Goal: Task Accomplishment & Management: Manage account settings

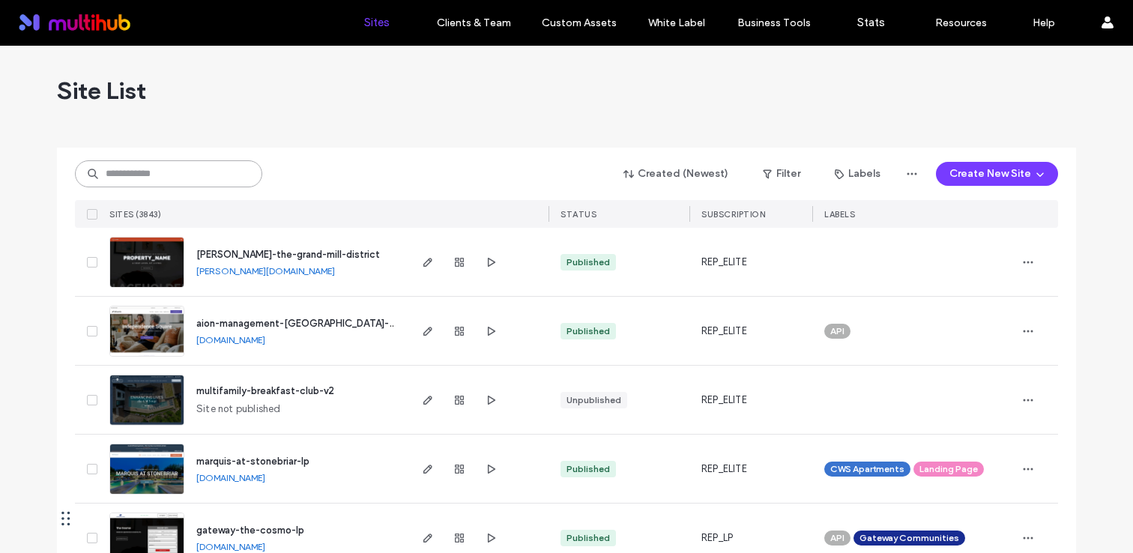
click at [199, 174] on input at bounding box center [168, 173] width 187 height 27
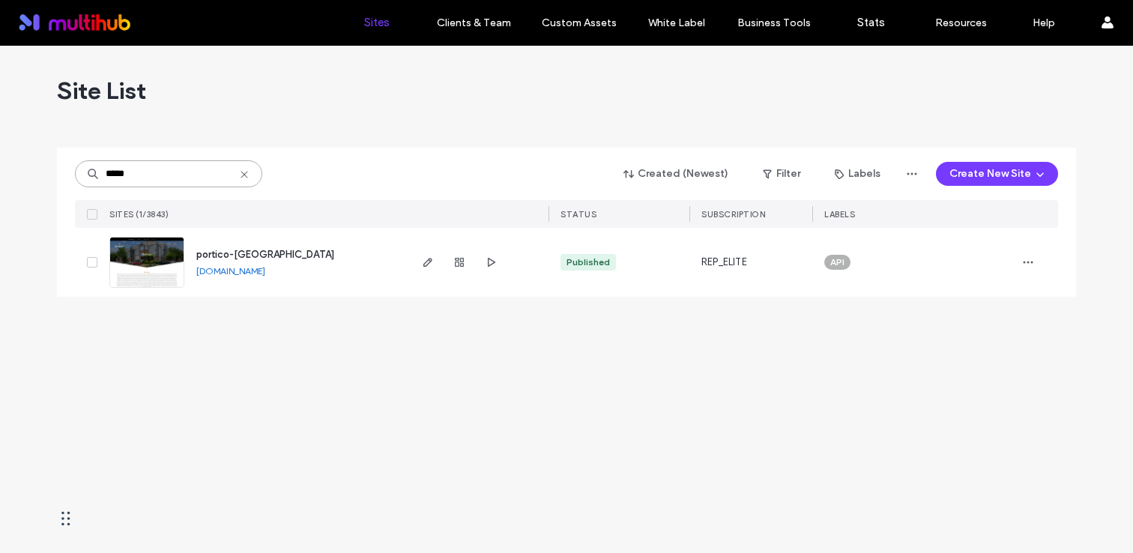
type input "*****"
click at [243, 252] on span "portico-belrose" at bounding box center [265, 254] width 138 height 11
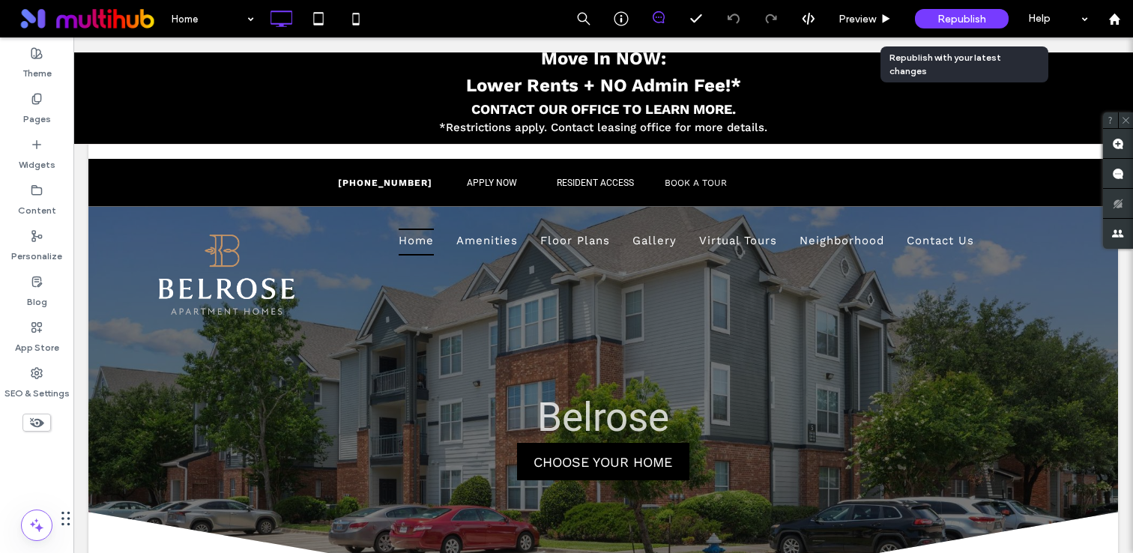
click at [964, 16] on span "Republish" at bounding box center [961, 19] width 49 height 13
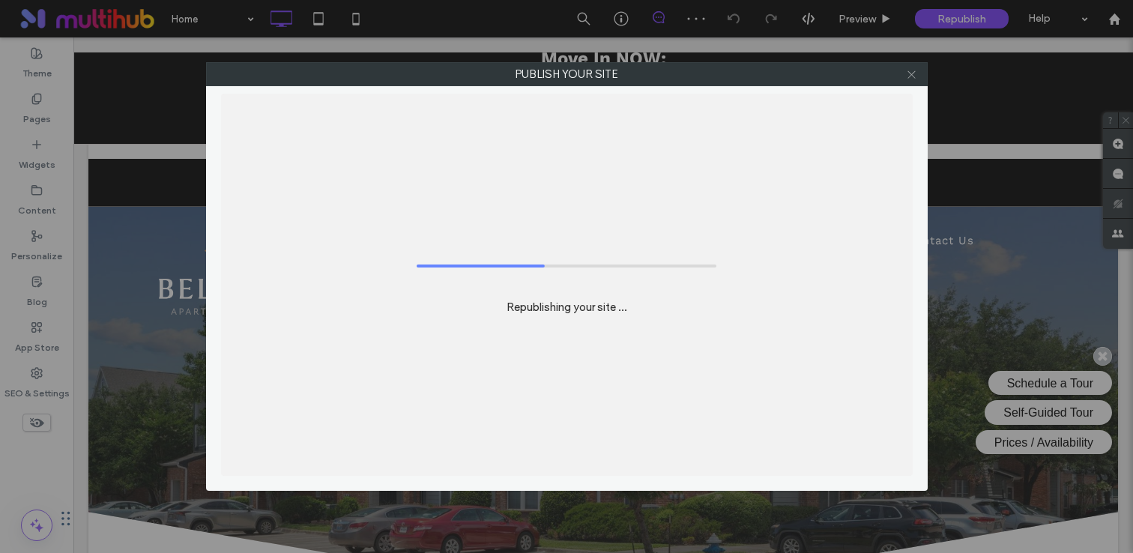
click at [910, 73] on use at bounding box center [910, 73] width 7 height 7
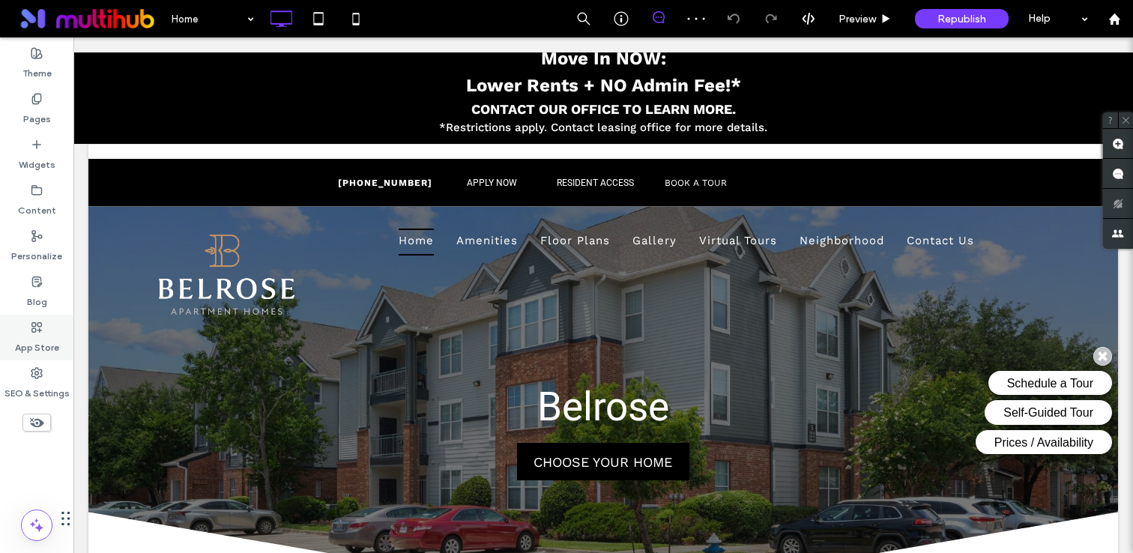
click at [20, 358] on div "App Store" at bounding box center [36, 338] width 73 height 46
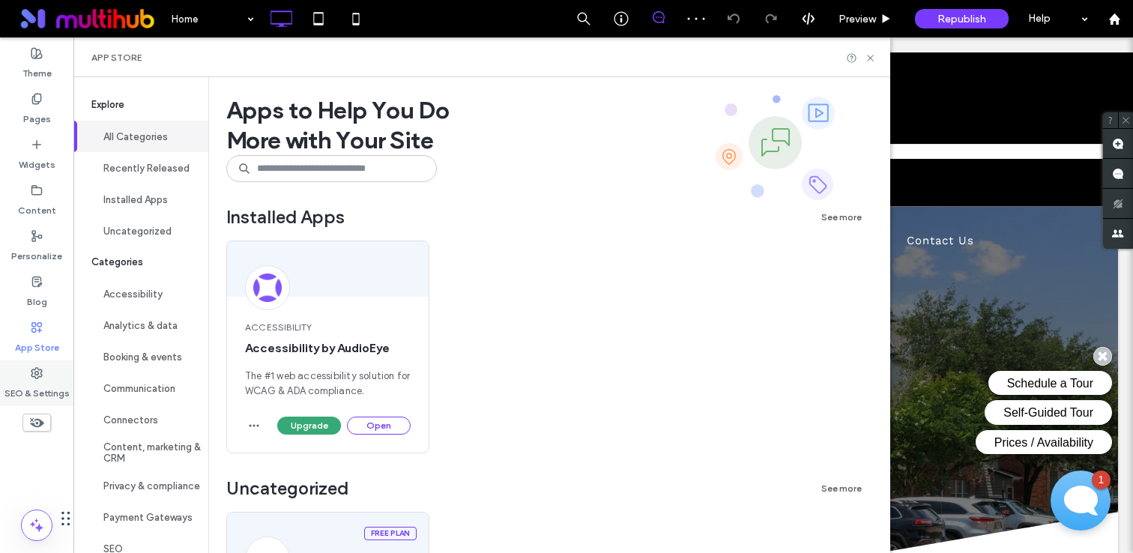
click at [22, 376] on div "SEO & Settings" at bounding box center [36, 383] width 73 height 46
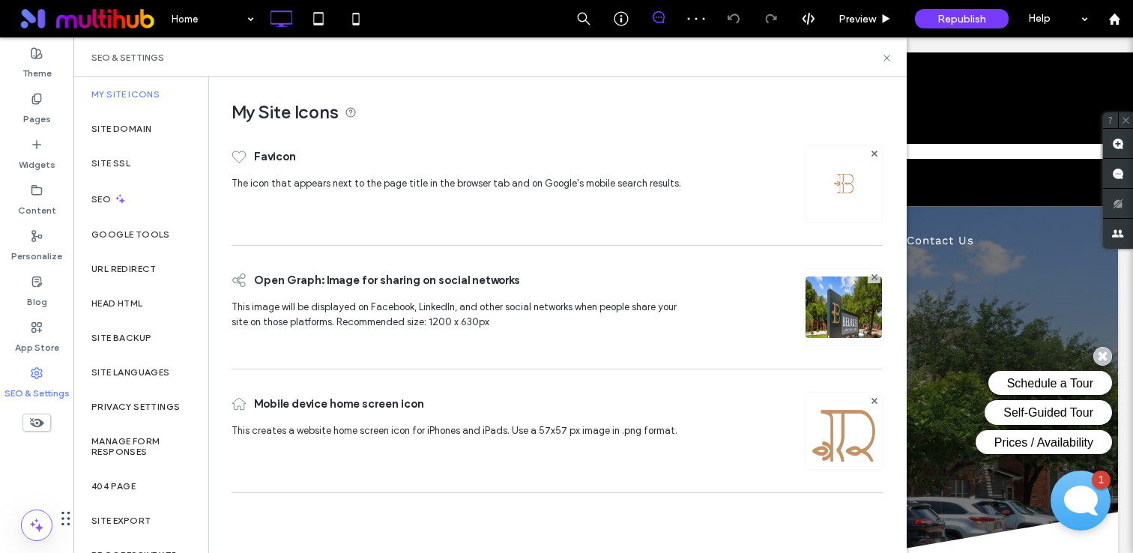
click at [125, 197] on button "Installed Apps" at bounding box center [140, 199] width 135 height 31
click at [149, 182] on div "SEO" at bounding box center [140, 199] width 135 height 37
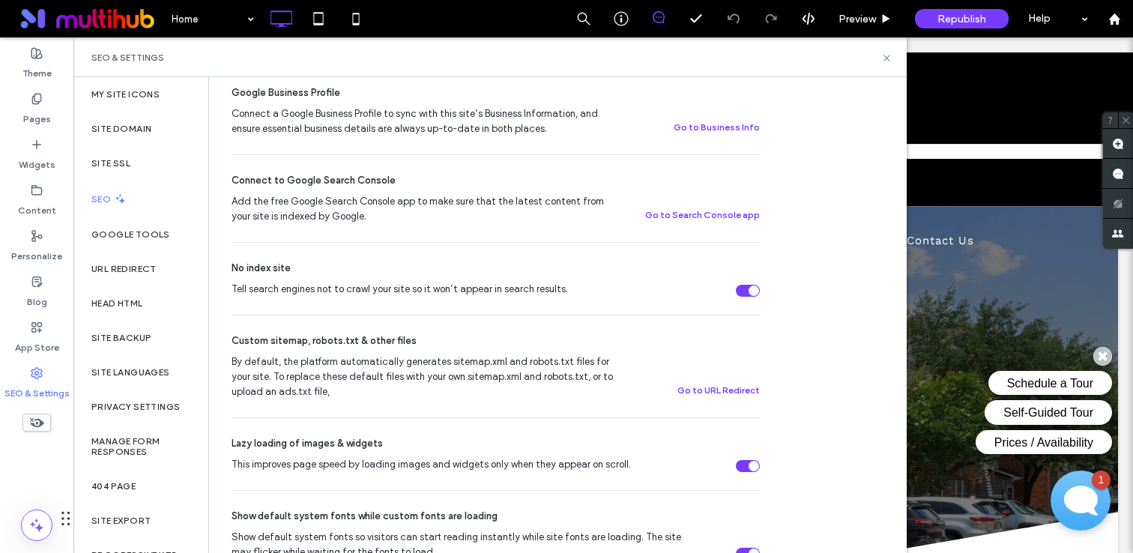
scroll to position [438, 0]
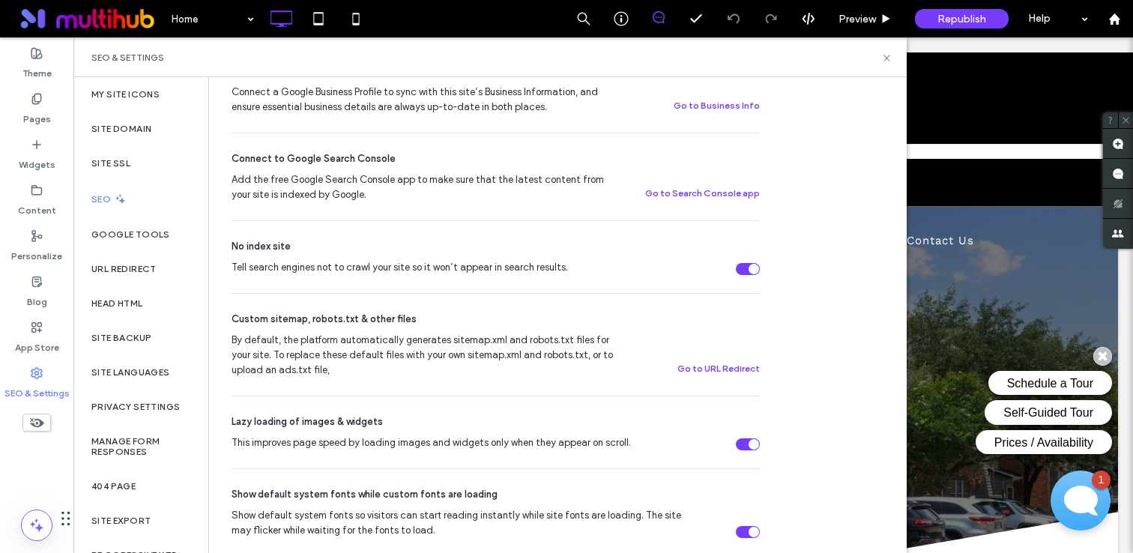
click at [747, 266] on div "Tell search engines not to crawl your site so it won’t appear in search results." at bounding box center [748, 269] width 24 height 12
click at [882, 55] on icon at bounding box center [886, 57] width 11 height 11
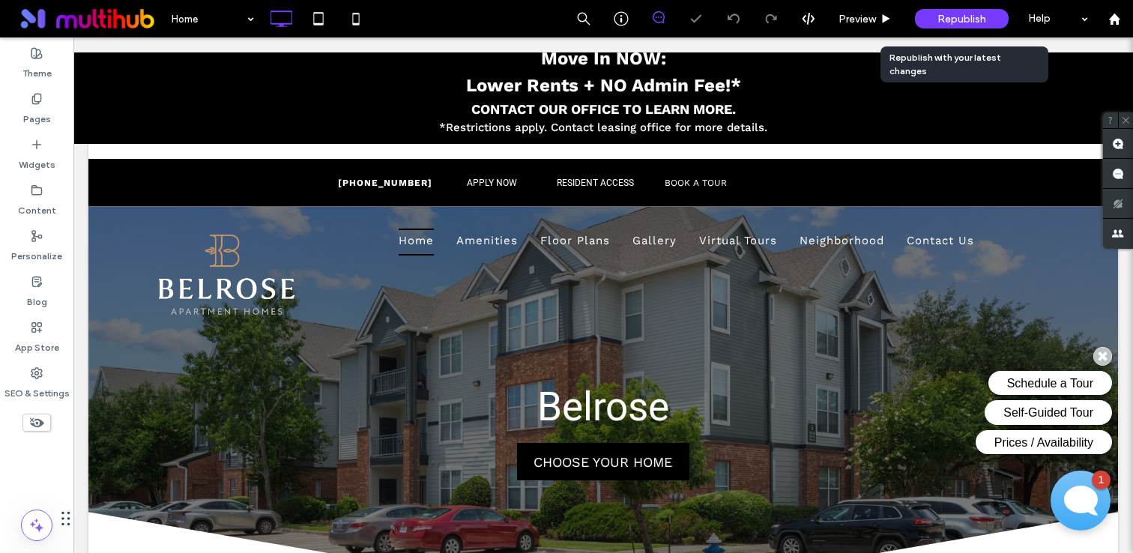
drag, startPoint x: 945, startPoint y: 16, endPoint x: 788, endPoint y: 70, distance: 165.4
click at [945, 16] on span "Republish" at bounding box center [961, 19] width 49 height 13
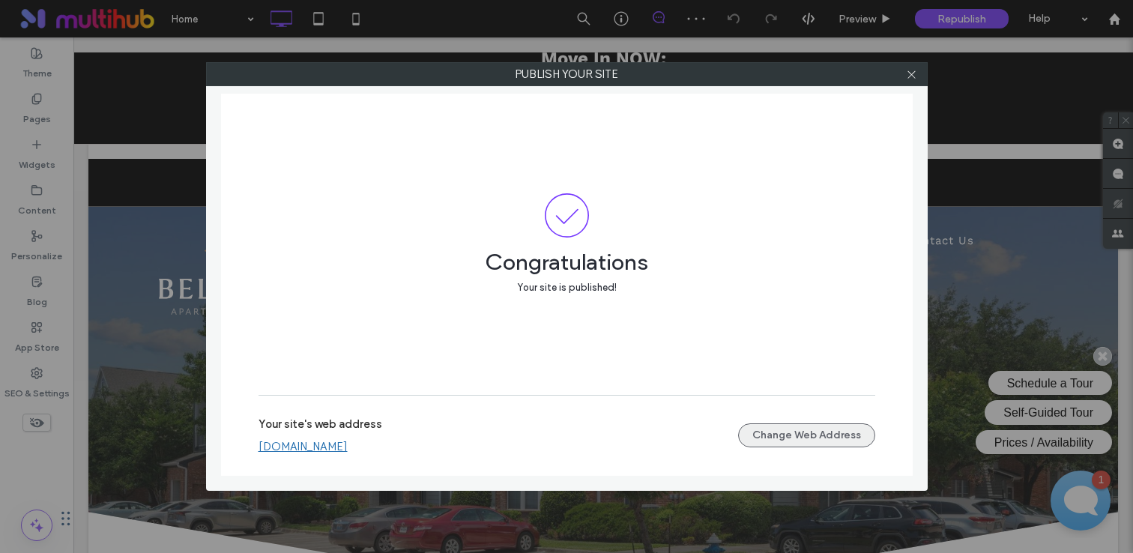
click at [792, 440] on button "Change Web Address" at bounding box center [806, 435] width 137 height 24
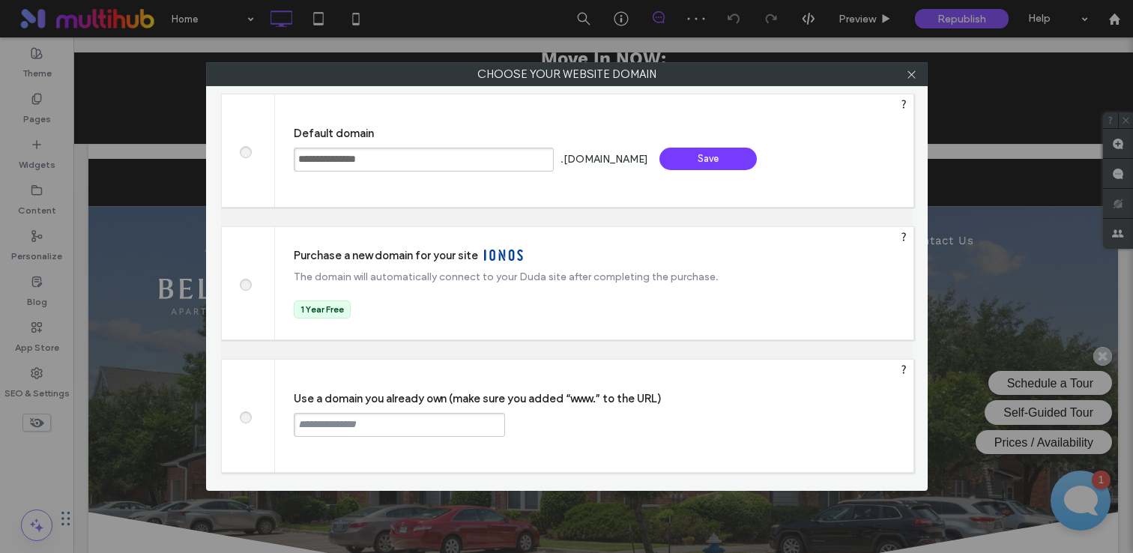
click at [372, 430] on input "text" at bounding box center [399, 425] width 211 height 24
paste input "**********"
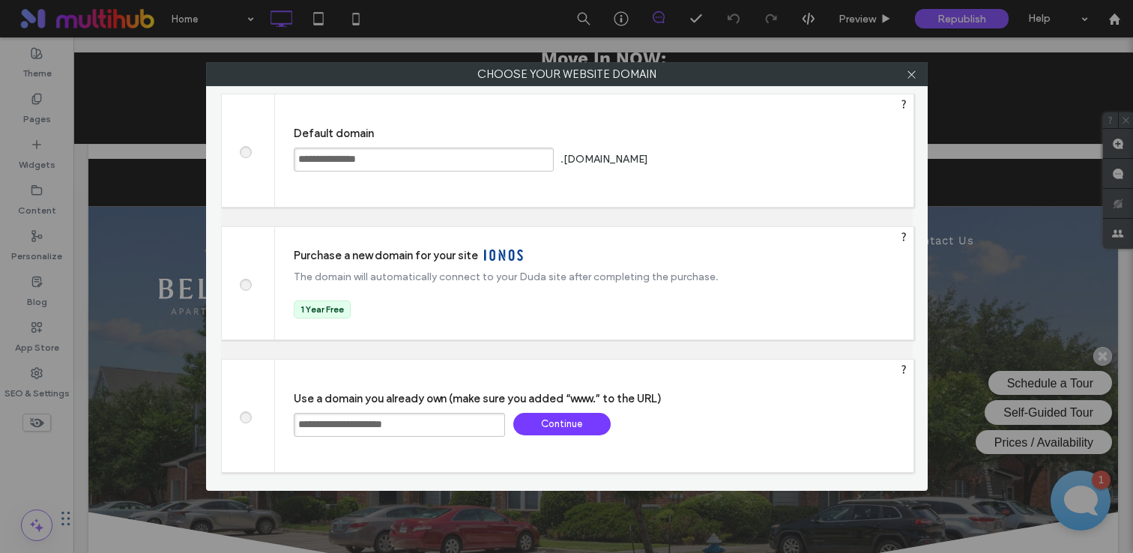
click at [328, 428] on input "**********" at bounding box center [399, 425] width 211 height 24
type input "**********"
click at [547, 413] on div "Continue" at bounding box center [561, 424] width 97 height 22
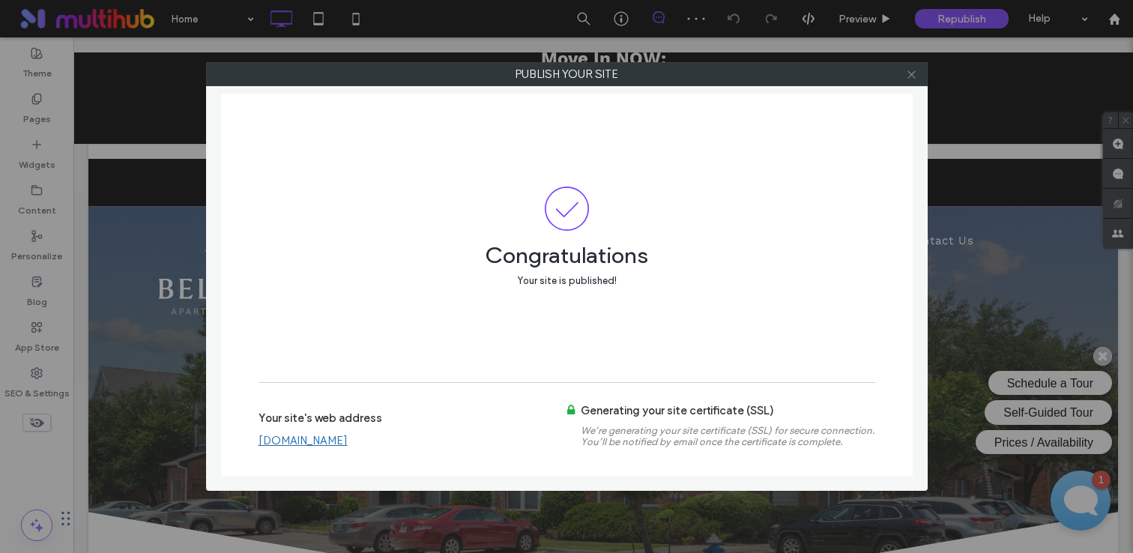
click at [913, 73] on icon at bounding box center [911, 74] width 11 height 11
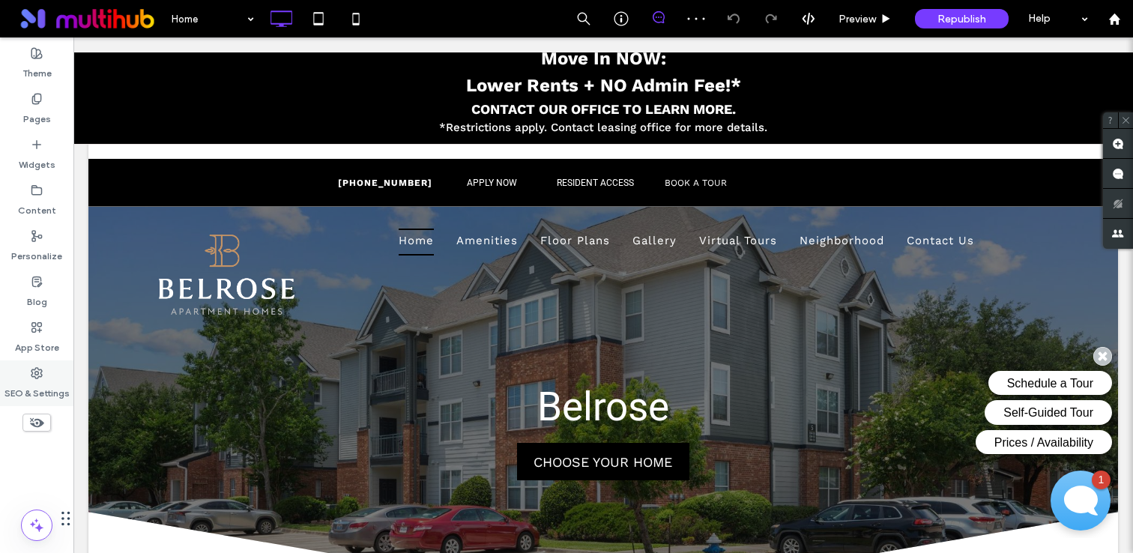
click at [61, 384] on label "SEO & Settings" at bounding box center [36, 389] width 65 height 21
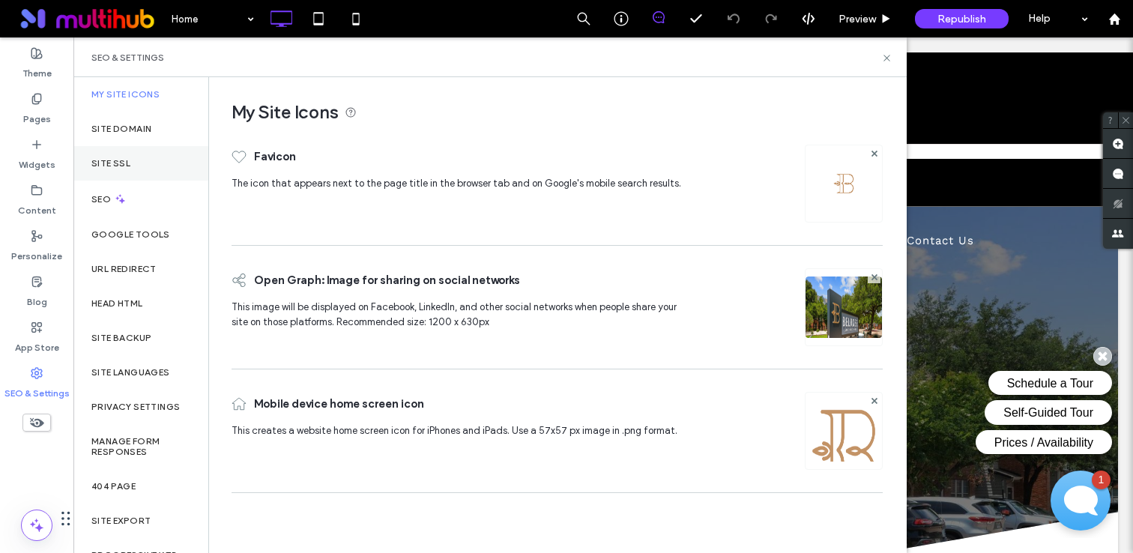
click at [115, 173] on div "Site SSL" at bounding box center [140, 163] width 135 height 34
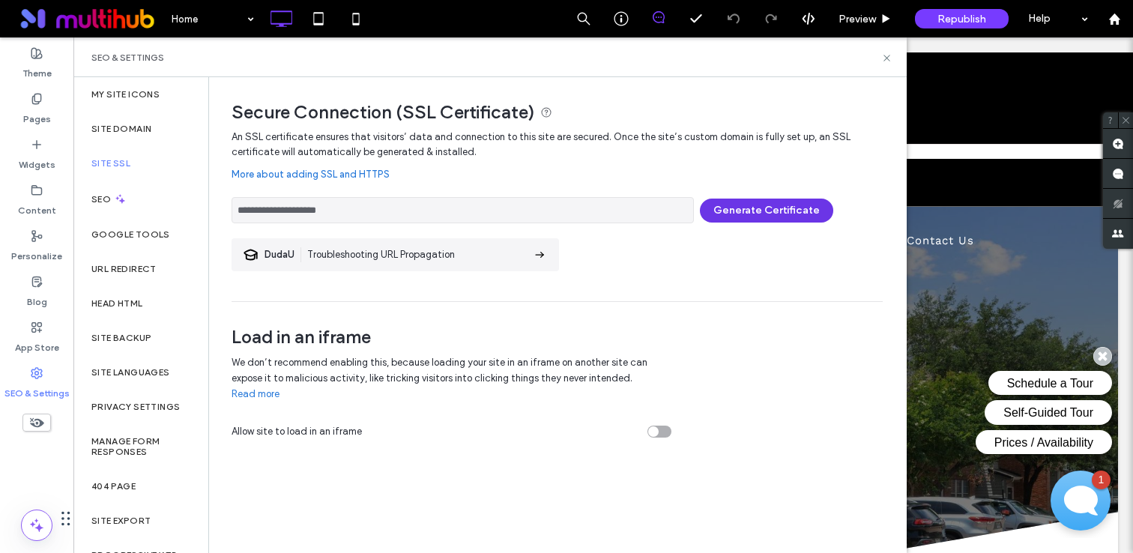
click at [735, 208] on button "Generate Certificate" at bounding box center [766, 211] width 133 height 24
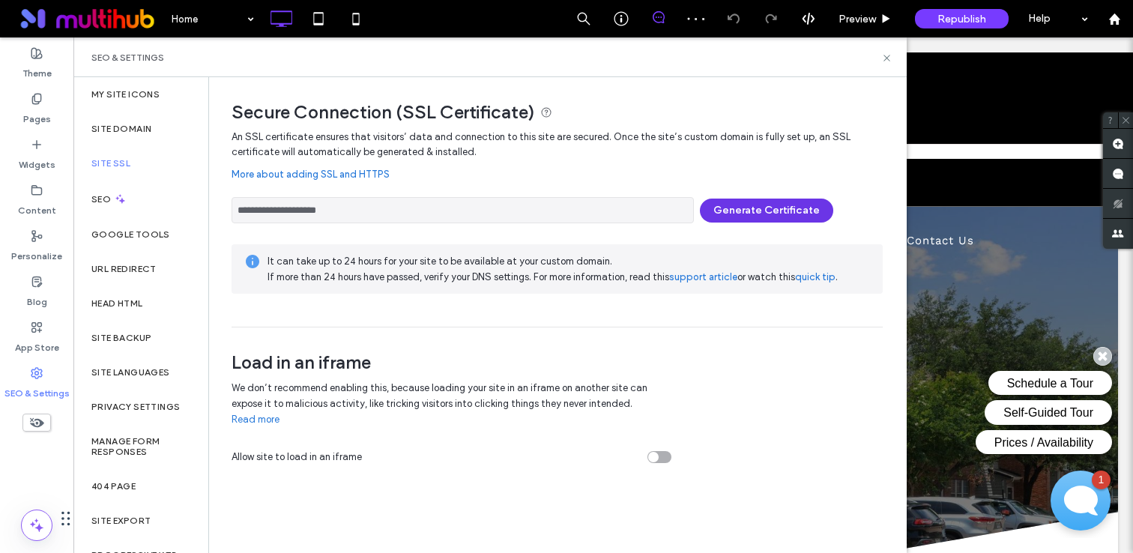
click at [752, 204] on button "Generate Certificate" at bounding box center [766, 211] width 133 height 24
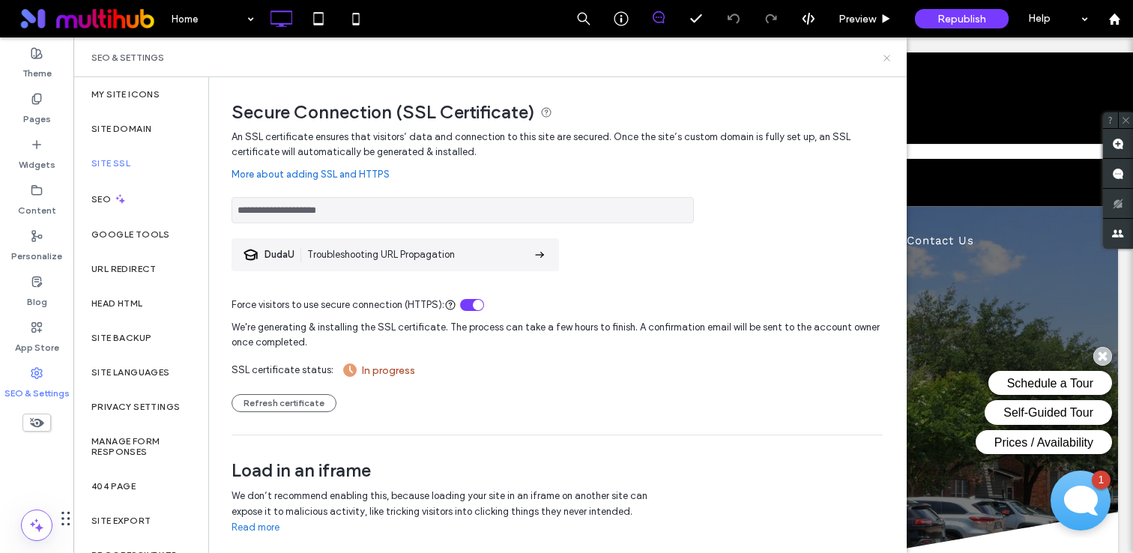
drag, startPoint x: 888, startPoint y: 55, endPoint x: 823, endPoint y: 14, distance: 76.7
click at [888, 55] on icon at bounding box center [886, 57] width 11 height 11
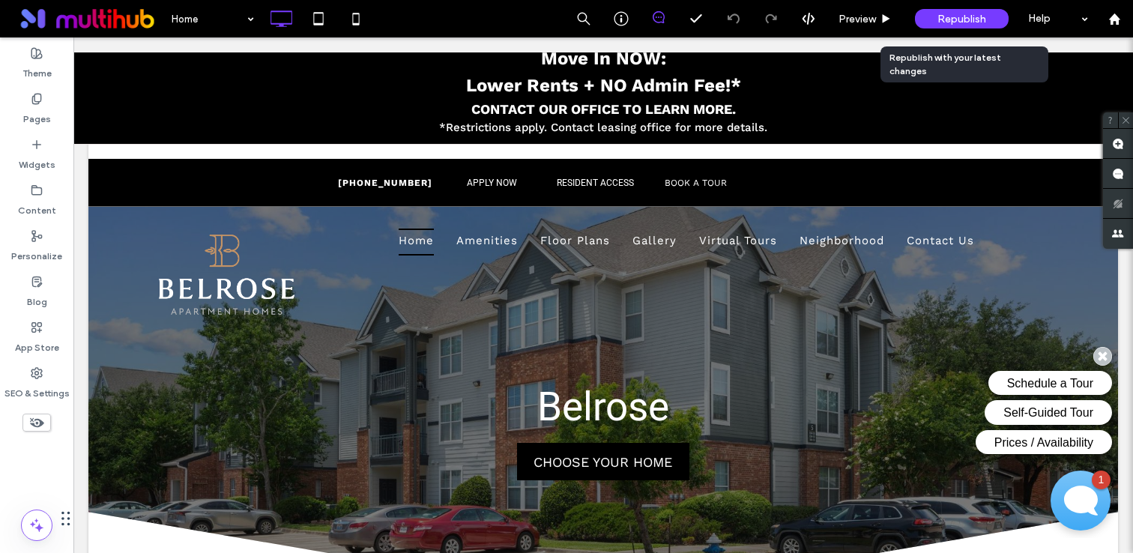
click at [970, 21] on span "Republish" at bounding box center [961, 19] width 49 height 13
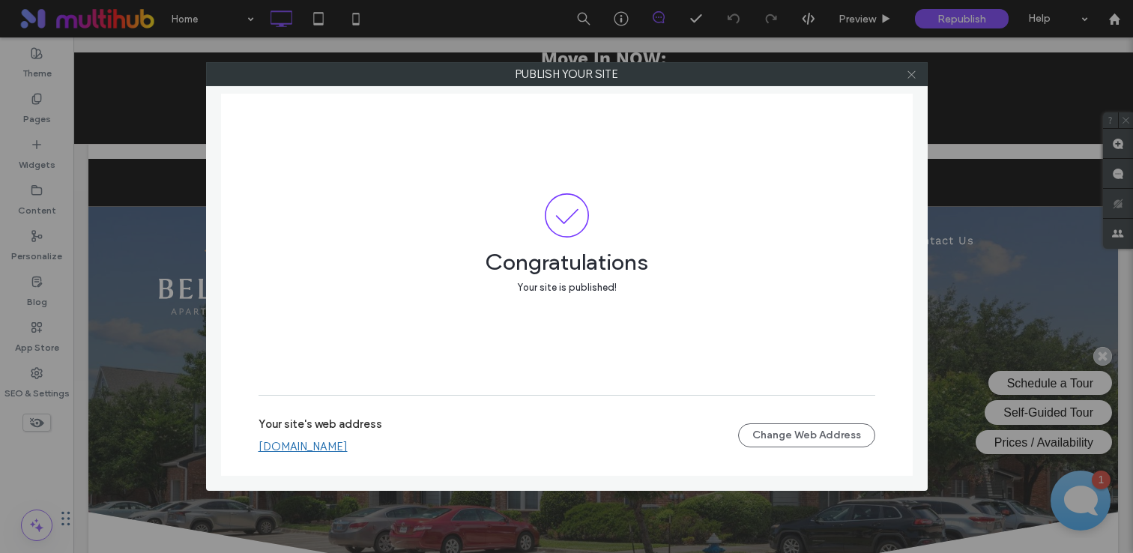
click at [913, 75] on icon at bounding box center [911, 74] width 11 height 11
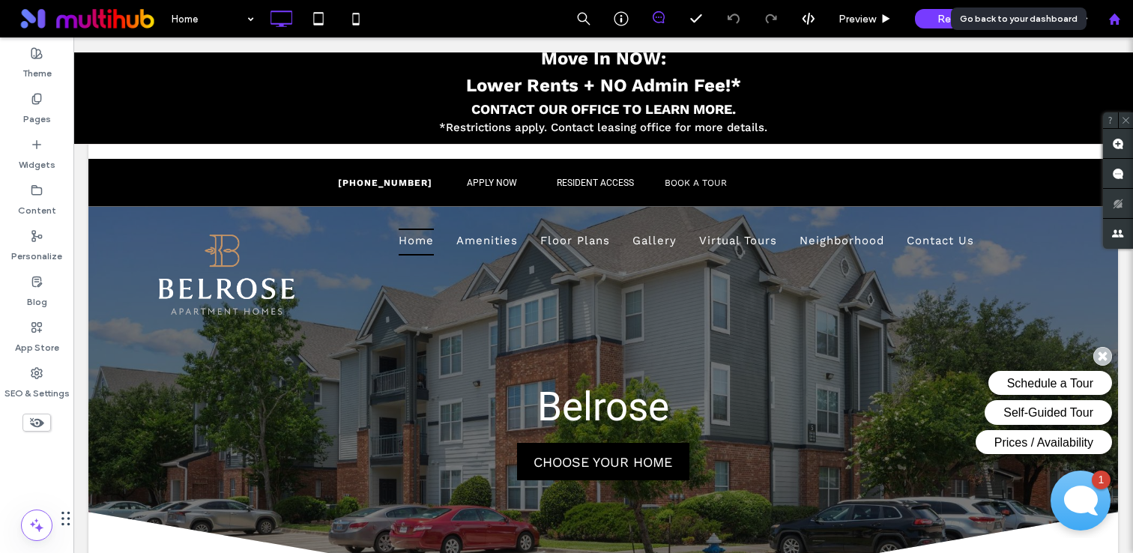
click at [1112, 13] on icon at bounding box center [1114, 19] width 13 height 13
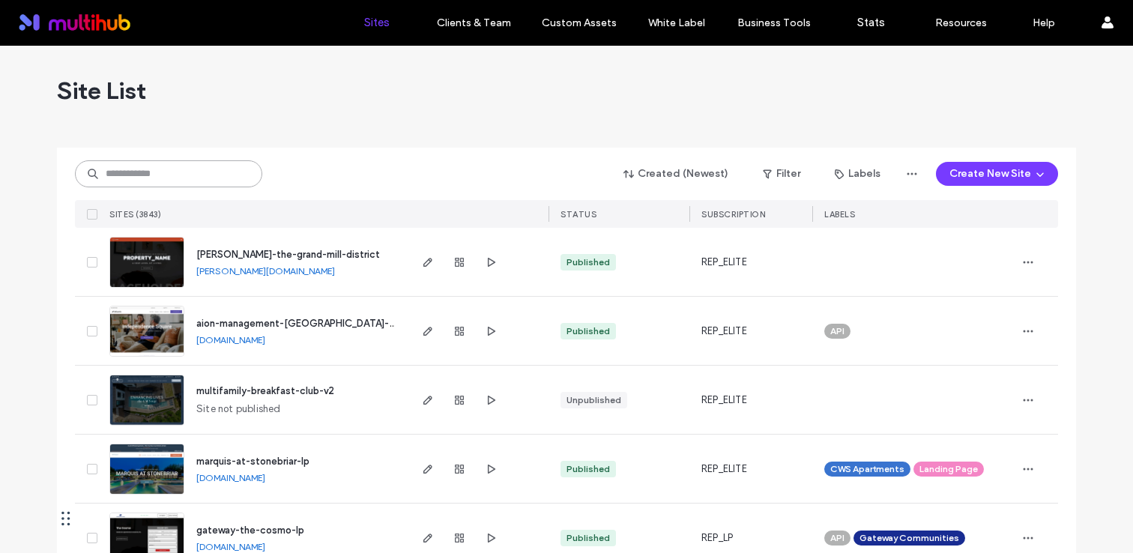
click at [193, 168] on input at bounding box center [168, 173] width 187 height 27
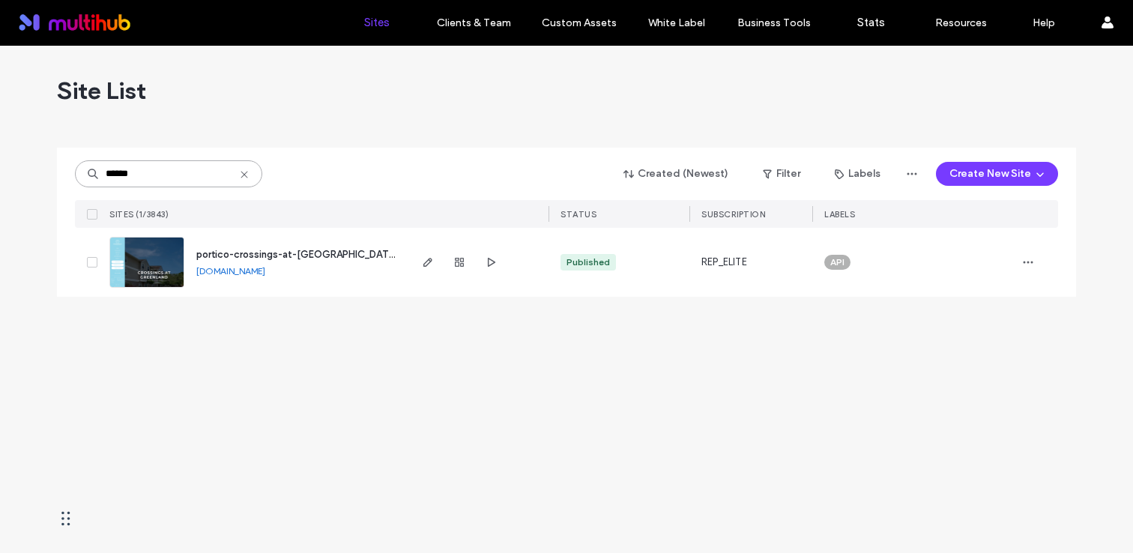
type input "******"
click at [295, 255] on span "portico-crossings-at-greenland" at bounding box center [296, 254] width 201 height 11
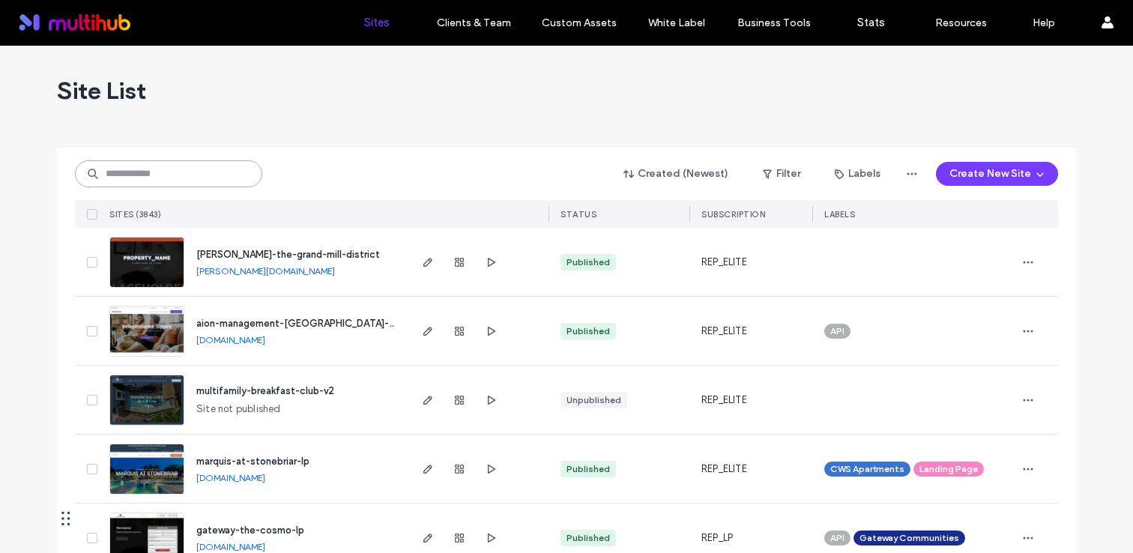
click at [217, 177] on input at bounding box center [168, 173] width 187 height 27
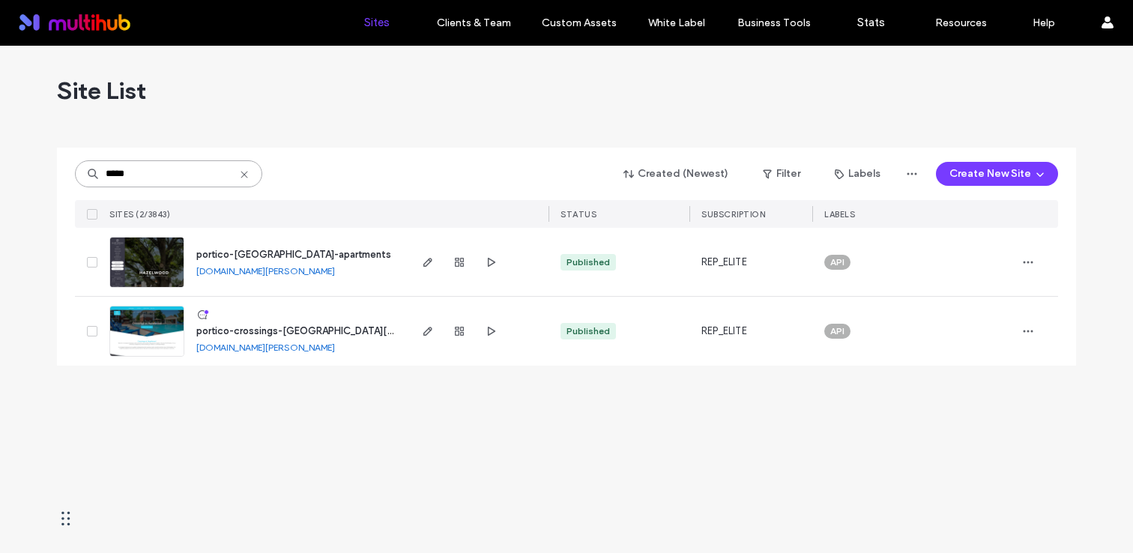
type input "*****"
click at [312, 247] on div "portico-hazelwood-apartments" at bounding box center [293, 254] width 195 height 15
click at [297, 331] on span "portico-crossings-at-hazelwood" at bounding box center [327, 330] width 262 height 11
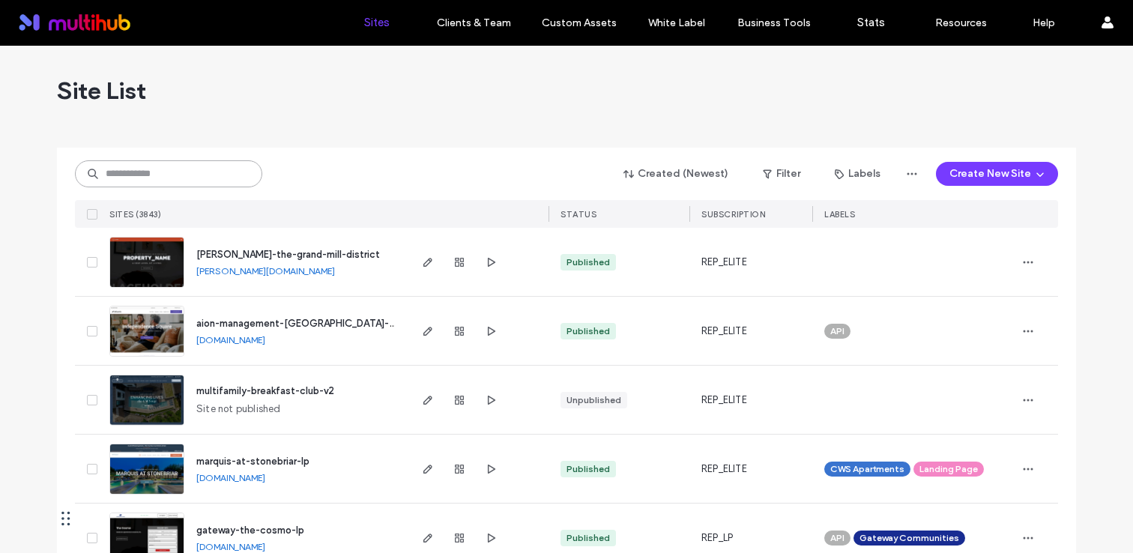
click at [187, 166] on input at bounding box center [168, 173] width 187 height 27
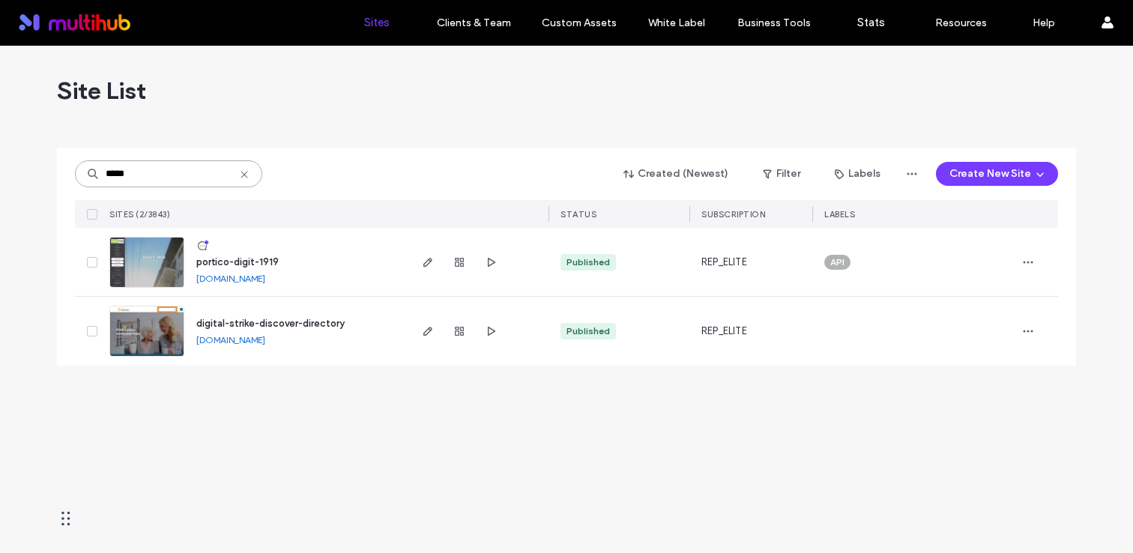
type input "*****"
click at [262, 256] on span "portico-digit-1919" at bounding box center [237, 261] width 82 height 11
